Goal: Find contact information: Find contact information

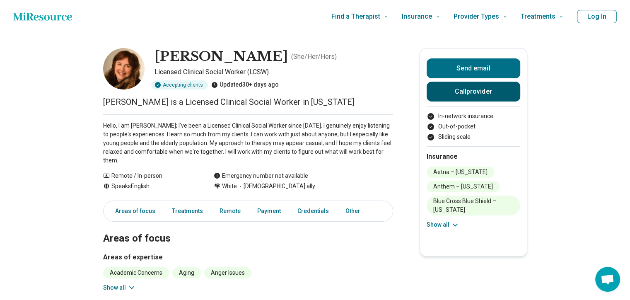
click at [450, 89] on button "Call provider" at bounding box center [473, 92] width 94 height 20
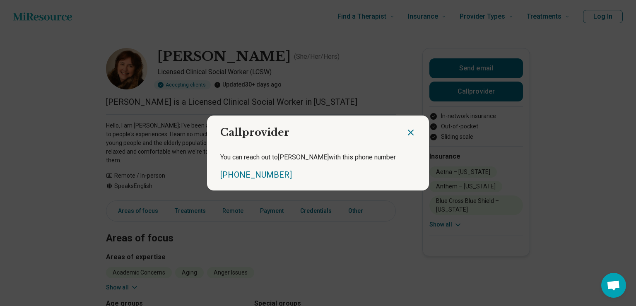
click at [406, 127] on icon "Close dialog" at bounding box center [411, 132] width 10 height 10
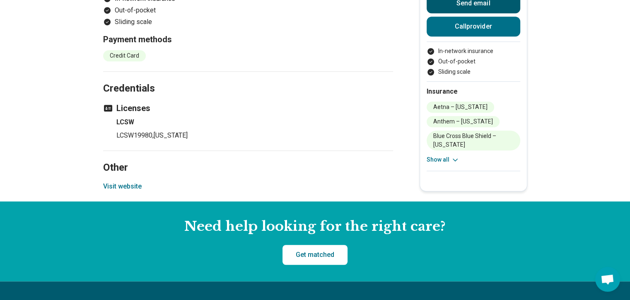
scroll to position [632, 0]
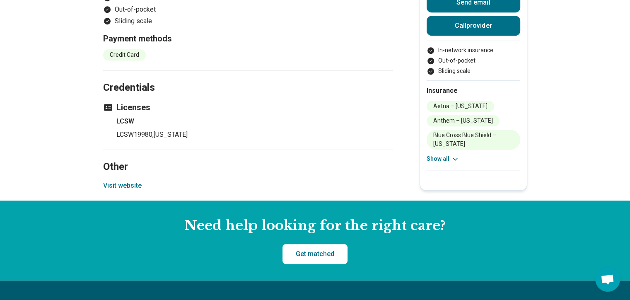
click at [120, 184] on button "Visit website" at bounding box center [122, 185] width 38 height 10
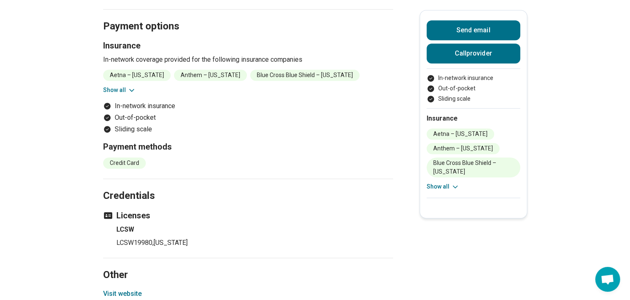
scroll to position [483, 0]
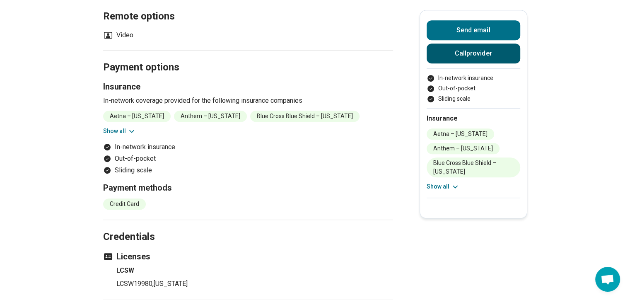
click at [456, 54] on button "Call provider" at bounding box center [473, 53] width 94 height 20
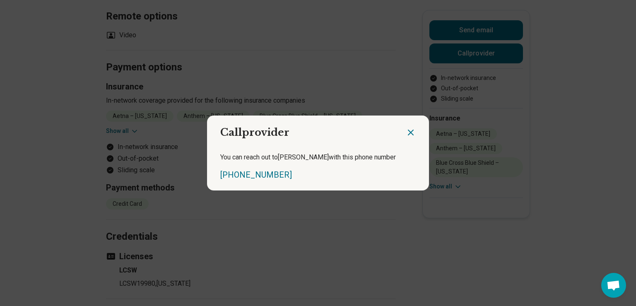
click at [409, 130] on icon "Close dialog" at bounding box center [411, 132] width 10 height 10
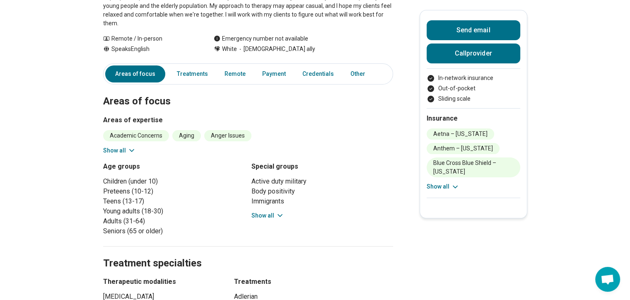
scroll to position [137, 0]
click at [556, 39] on main "[PERSON_NAME] ( She/Her/Hers ) Licensed Clinical Social Worker (LCSW) Accepting…" at bounding box center [315, 295] width 630 height 799
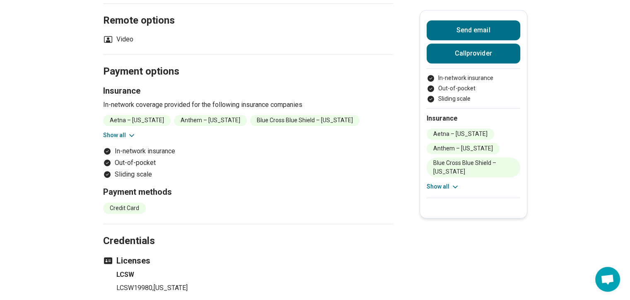
scroll to position [480, 0]
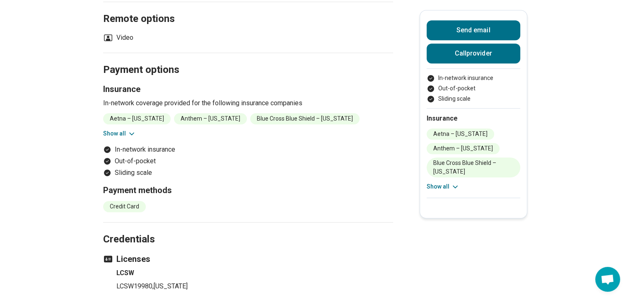
click at [133, 133] on icon at bounding box center [131, 134] width 8 height 8
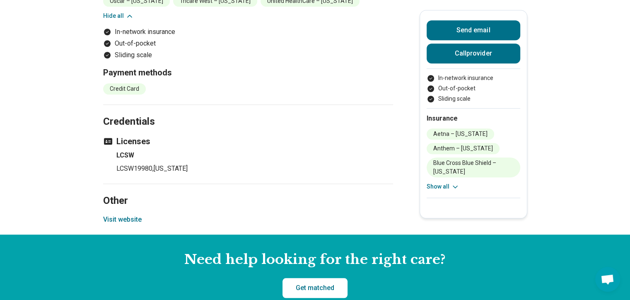
scroll to position [658, 0]
